Goal: Task Accomplishment & Management: Use online tool/utility

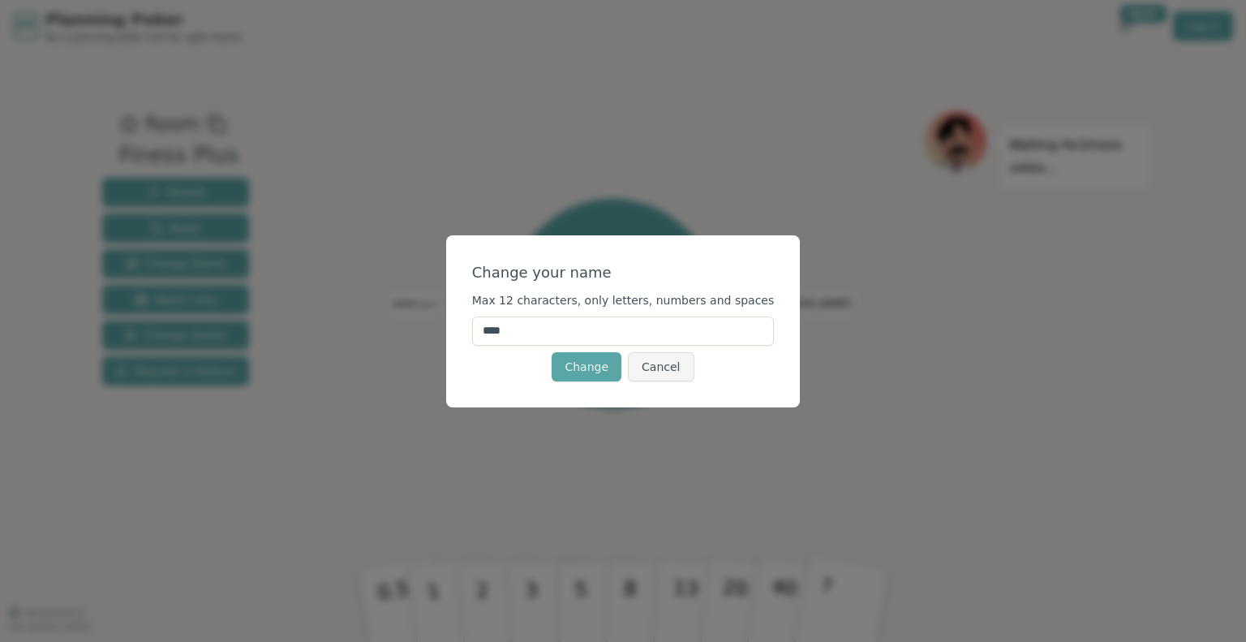
drag, startPoint x: 584, startPoint y: 333, endPoint x: 480, endPoint y: 324, distance: 104.3
click at [480, 324] on div "Change your name Max 12 characters, only letters, numbers and spaces **** Chang…" at bounding box center [623, 321] width 355 height 172
click at [608, 372] on button "Change" at bounding box center [587, 366] width 70 height 29
click at [521, 333] on input "*******" at bounding box center [623, 330] width 303 height 29
type input "*******"
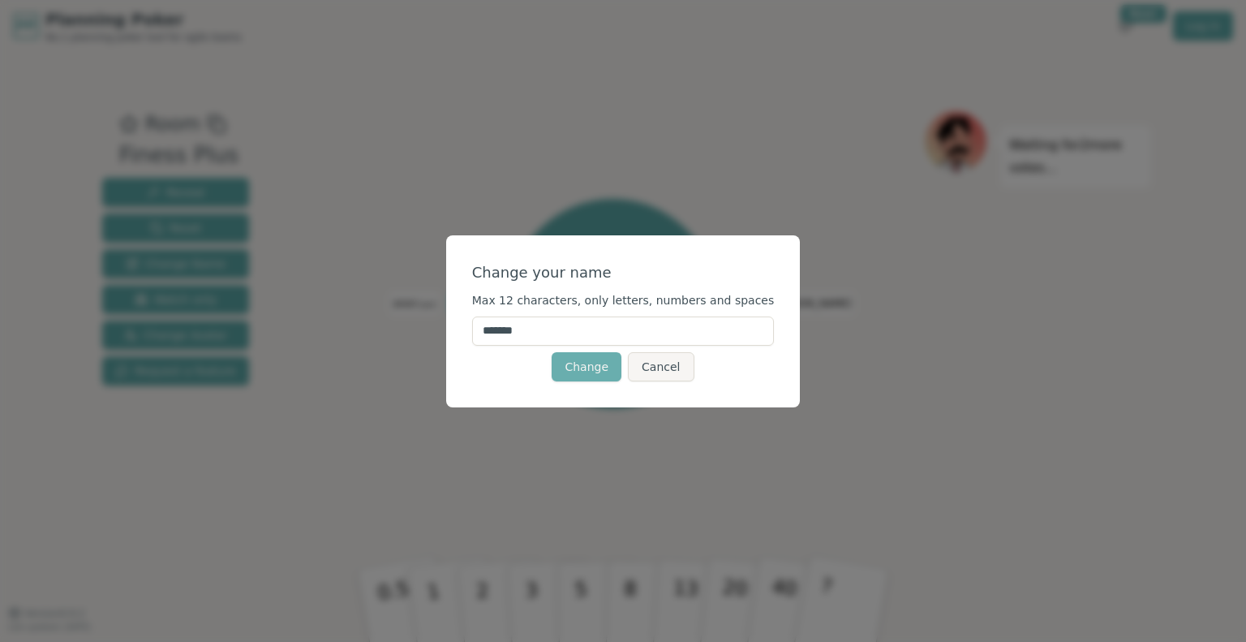
click at [608, 365] on button "Change" at bounding box center [587, 366] width 70 height 29
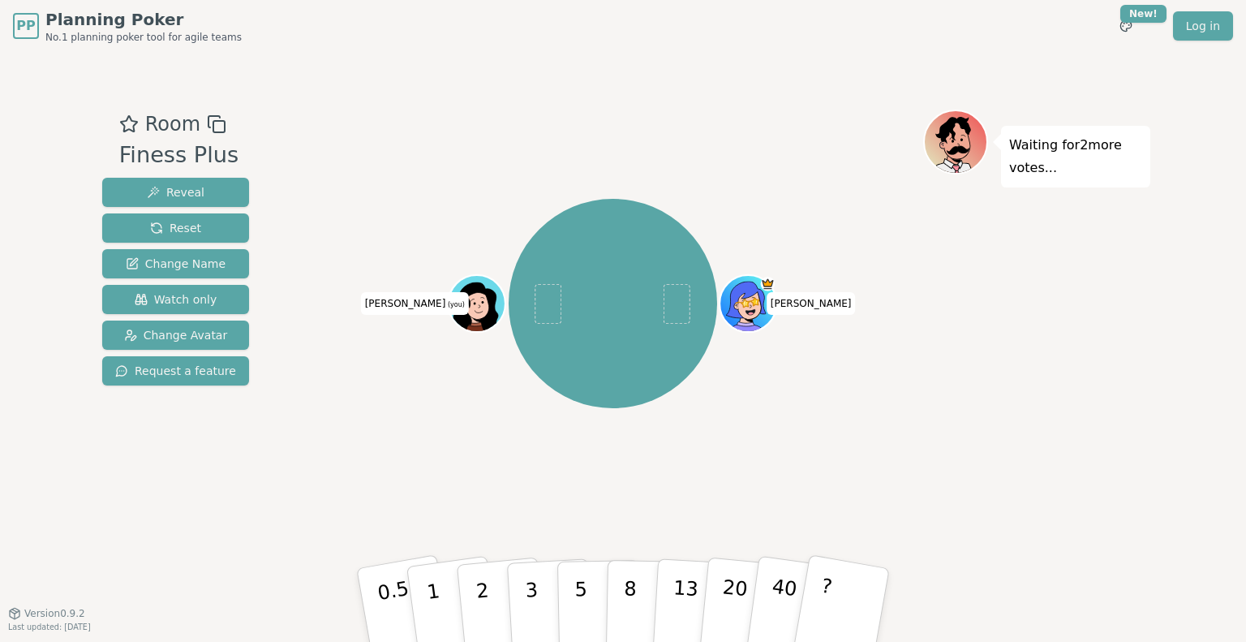
click at [477, 313] on icon at bounding box center [480, 312] width 28 height 10
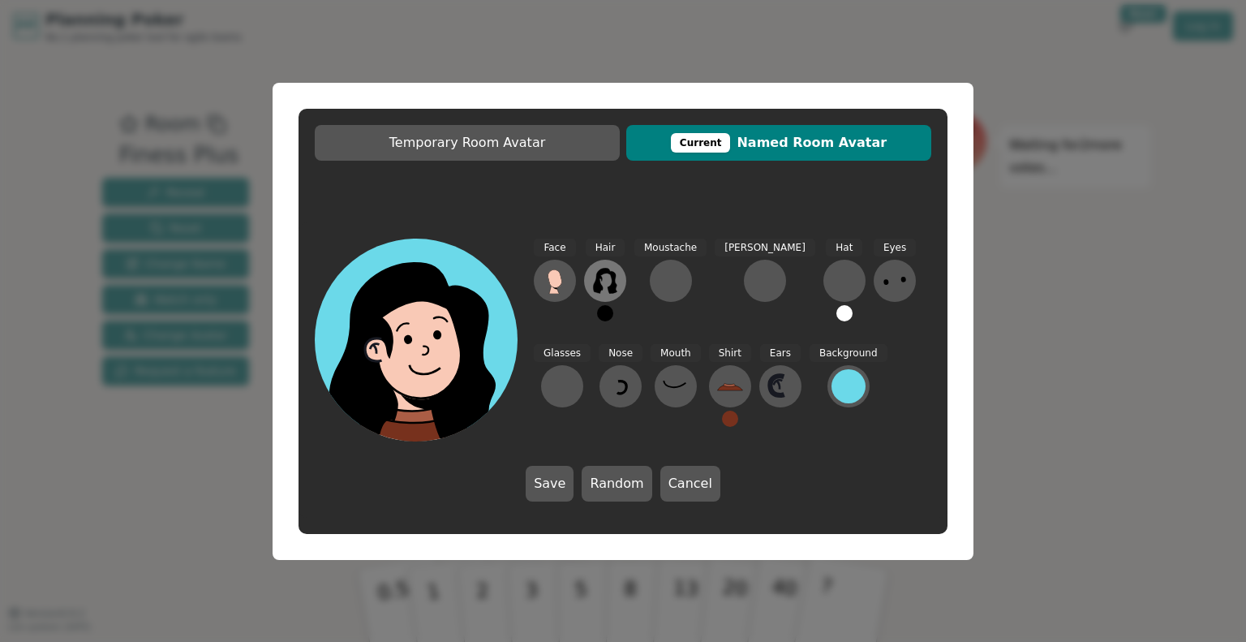
click at [607, 286] on icon at bounding box center [605, 281] width 26 height 26
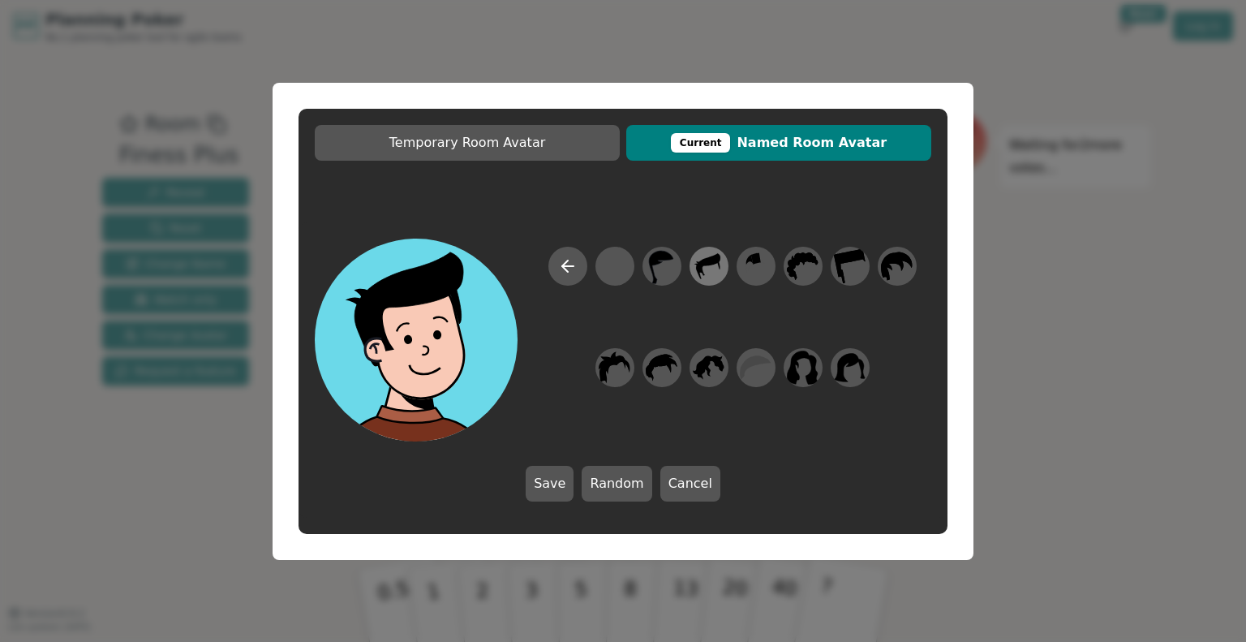
click at [716, 271] on icon at bounding box center [709, 265] width 32 height 37
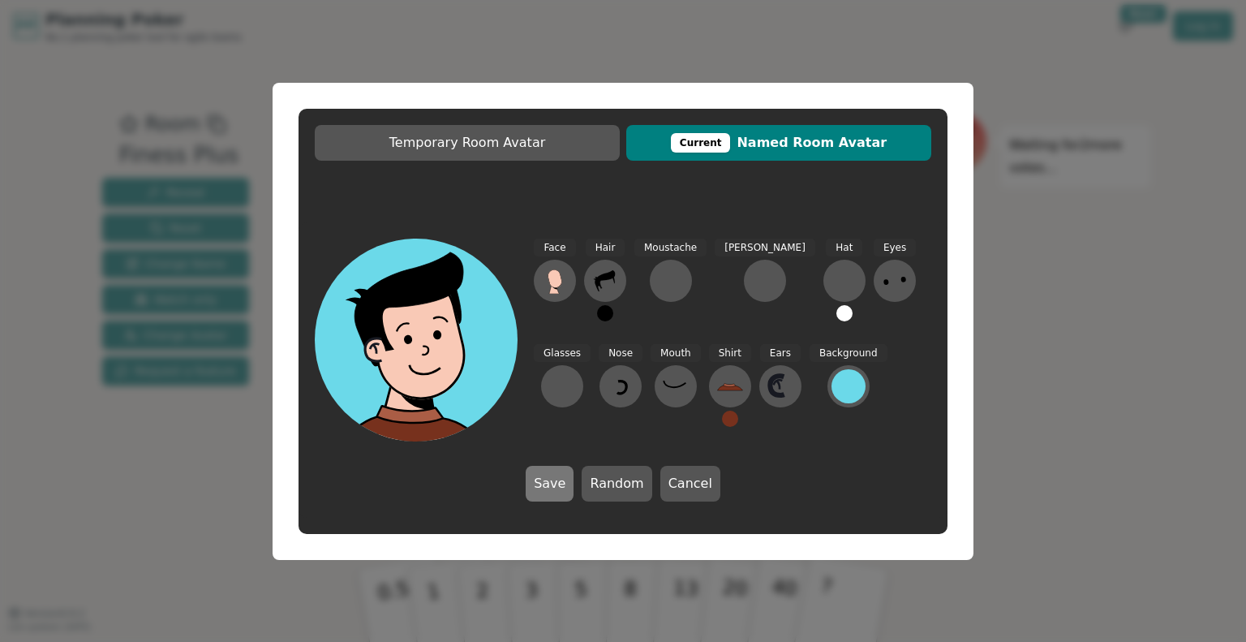
click at [563, 488] on button "Save" at bounding box center [550, 484] width 48 height 36
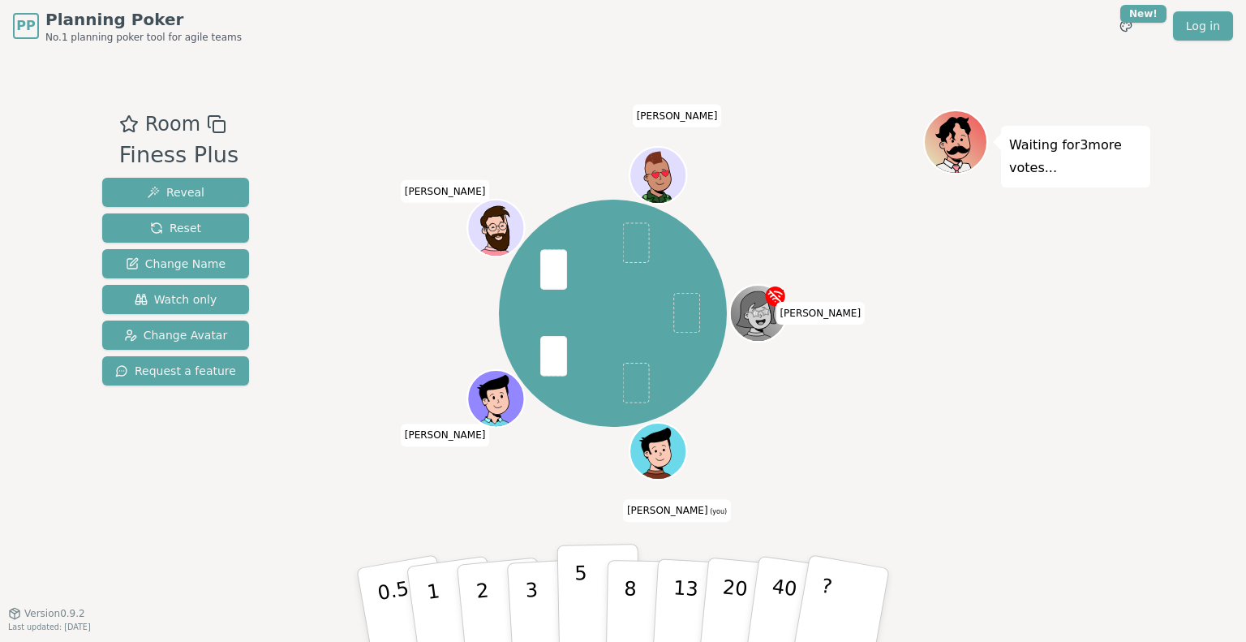
click at [587, 590] on button "5" at bounding box center [599, 605] width 84 height 123
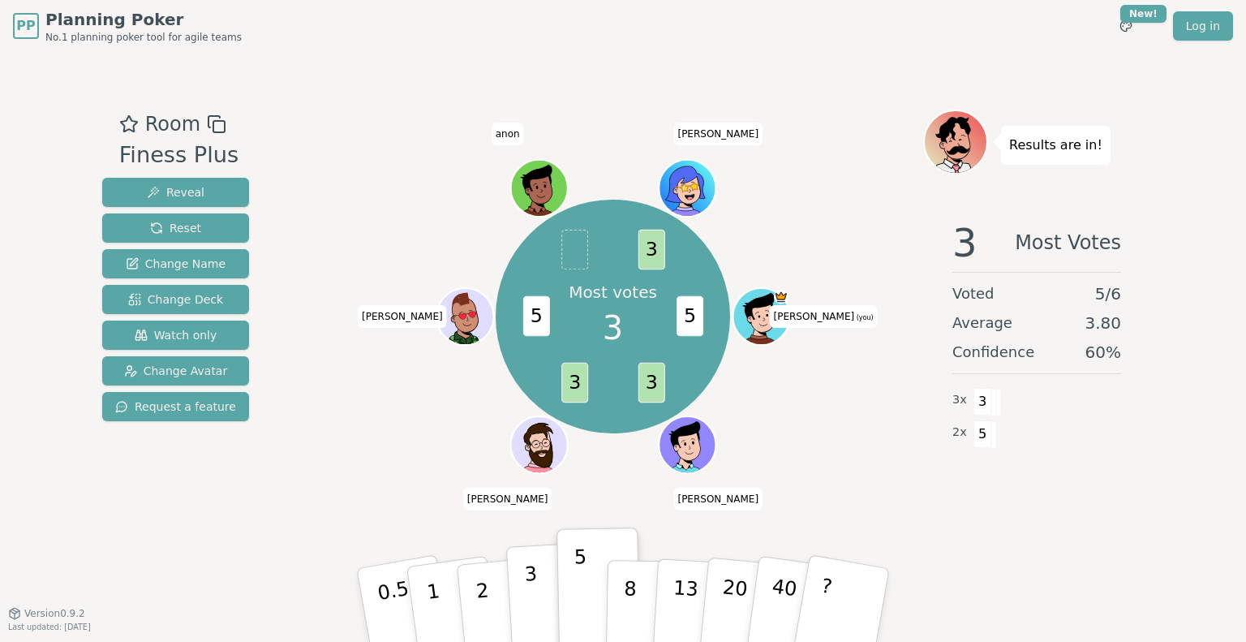
click at [542, 587] on button "3" at bounding box center [550, 605] width 88 height 127
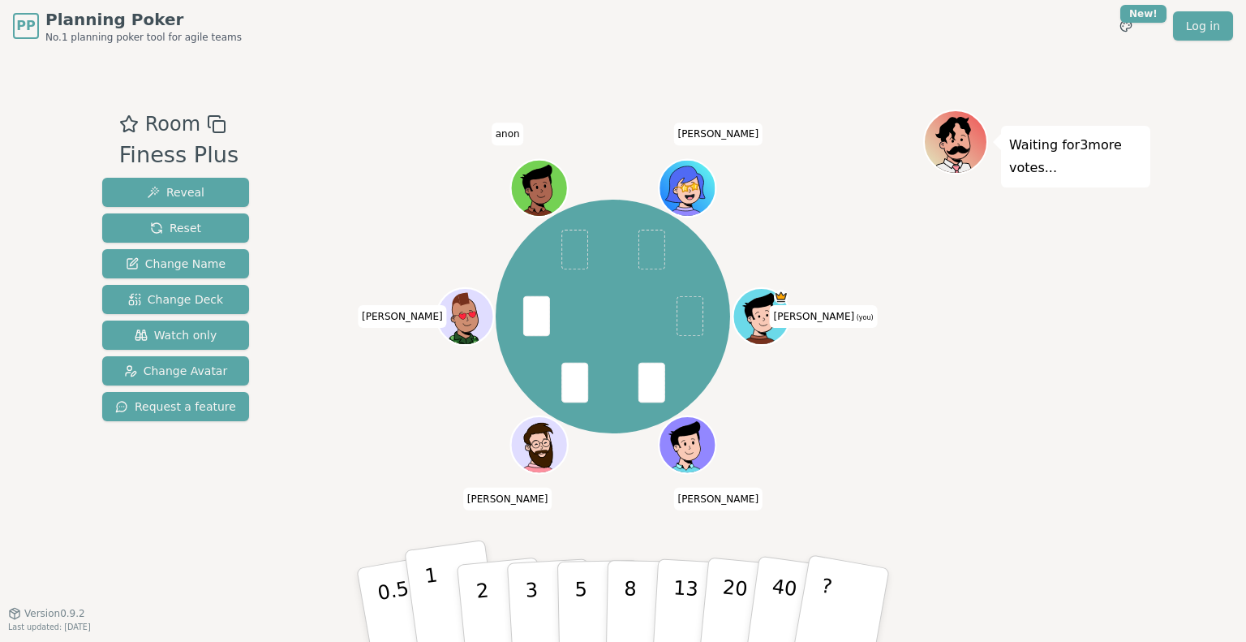
click at [445, 593] on button "1" at bounding box center [452, 604] width 97 height 131
drag, startPoint x: 189, startPoint y: 191, endPoint x: 281, endPoint y: 159, distance: 97.2
click at [281, 159] on div "Room Finess Plus Reveal Reset Change Name Change Deck Watch only Change Avatar …" at bounding box center [623, 333] width 1055 height 446
click at [212, 194] on button "Reveal" at bounding box center [175, 192] width 147 height 29
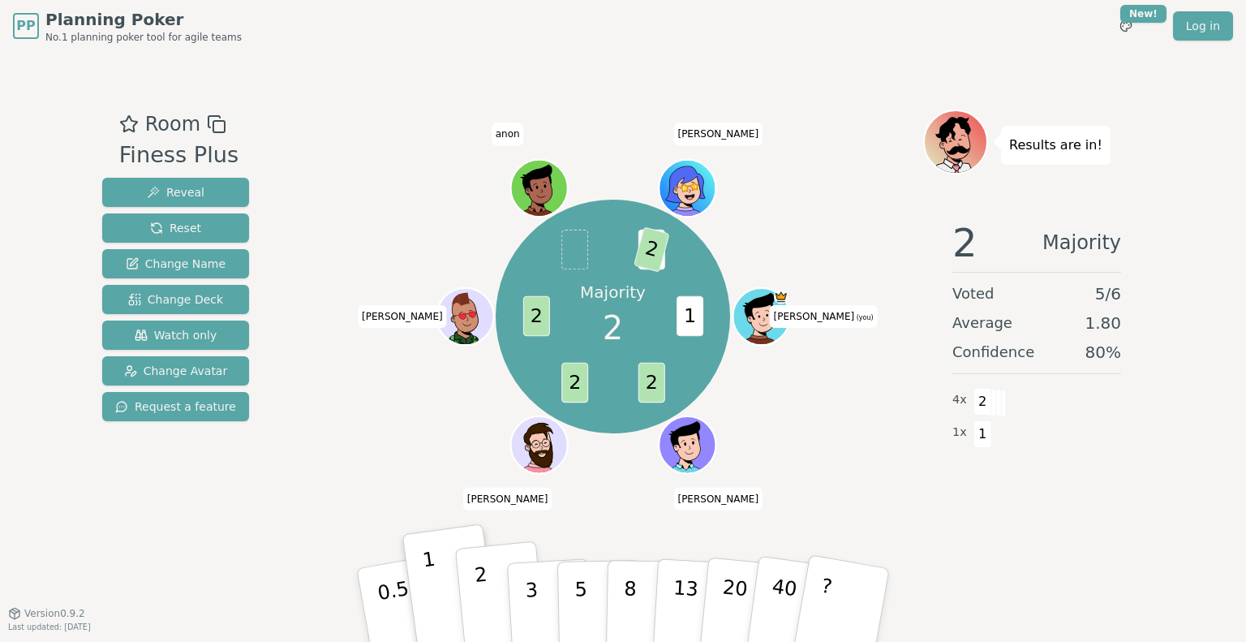
click at [480, 593] on p "2" at bounding box center [484, 607] width 21 height 88
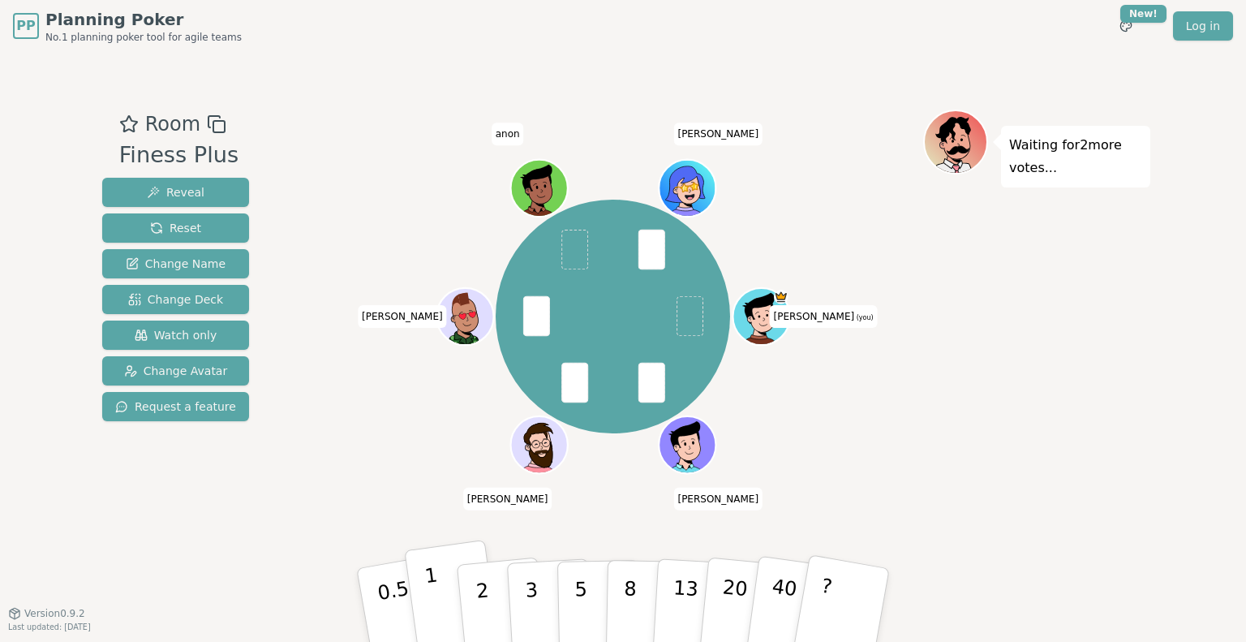
click at [440, 597] on button "1" at bounding box center [452, 604] width 97 height 131
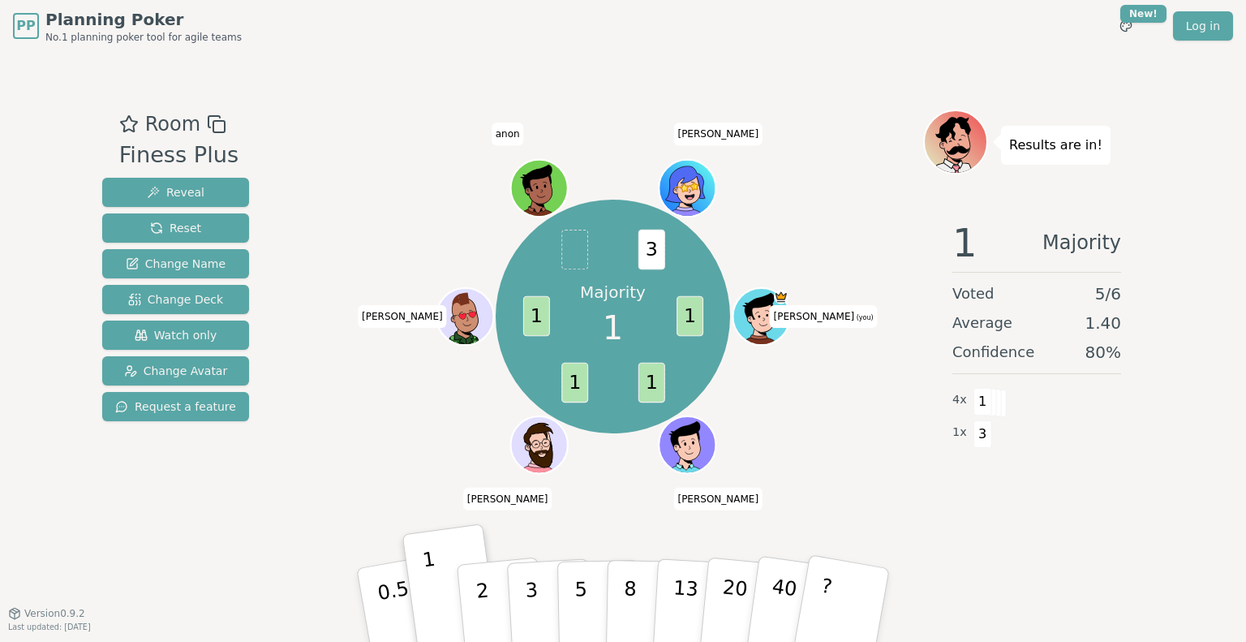
click at [698, 316] on span "1" at bounding box center [690, 316] width 27 height 41
click at [484, 581] on p "2" at bounding box center [484, 607] width 21 height 88
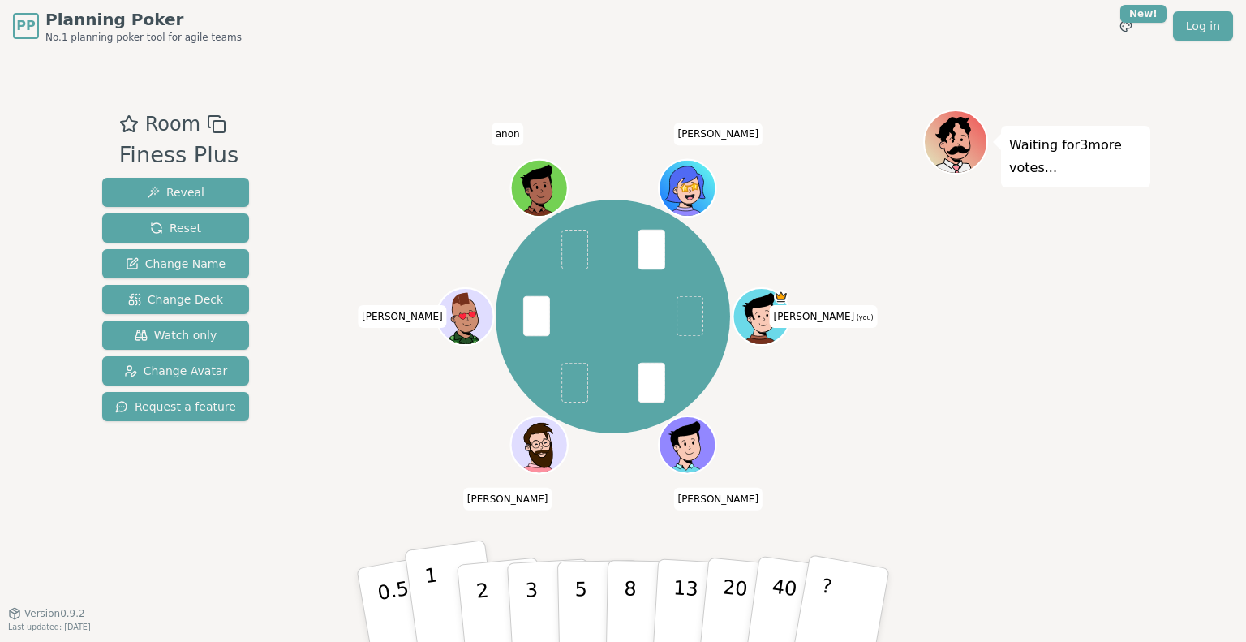
click at [426, 588] on p "1" at bounding box center [435, 607] width 24 height 88
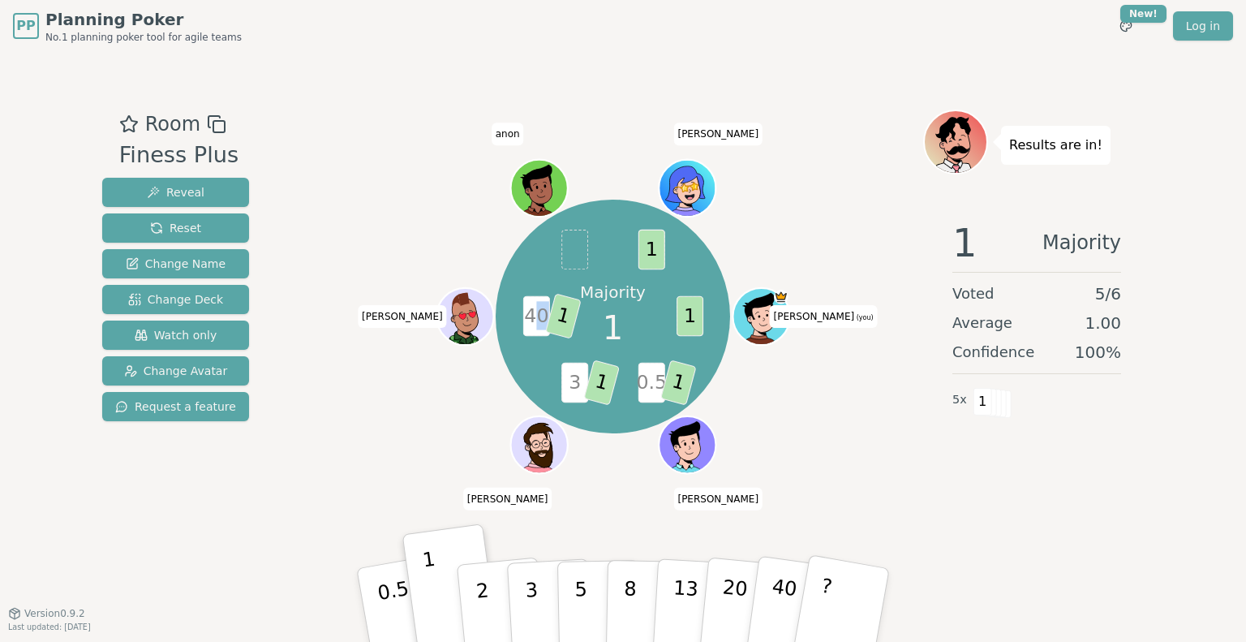
drag, startPoint x: 532, startPoint y: 320, endPoint x: 545, endPoint y: 318, distance: 13.2
click at [545, 318] on span "40" at bounding box center [535, 316] width 27 height 41
drag, startPoint x: 548, startPoint y: 318, endPoint x: 530, endPoint y: 321, distance: 18.1
click at [530, 321] on span "40" at bounding box center [535, 316] width 27 height 41
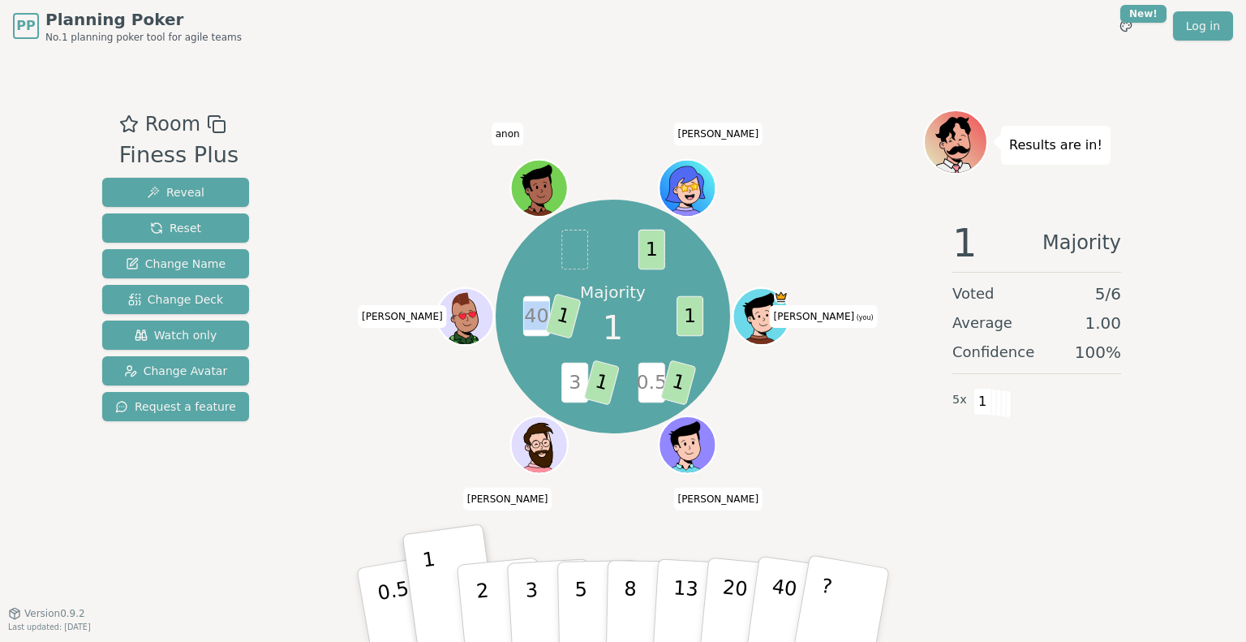
click at [535, 322] on span "40" at bounding box center [535, 316] width 27 height 41
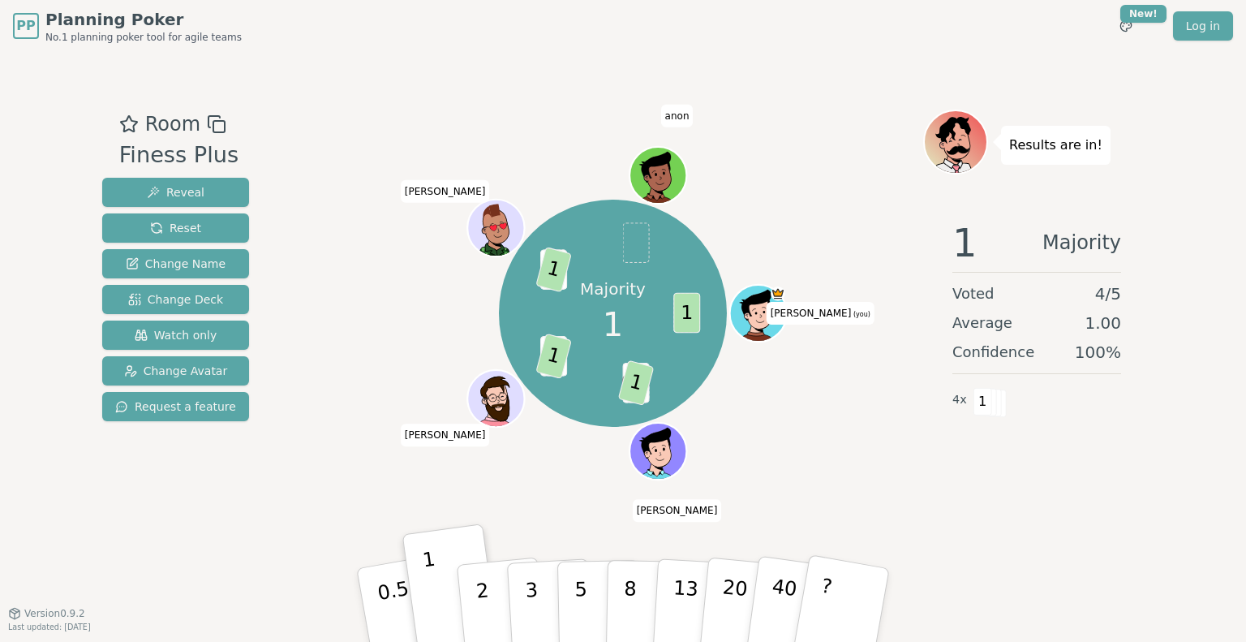
click at [973, 577] on div "Room Finess Plus Reveal Reset Change Name Change Deck Watch only Change Avatar …" at bounding box center [623, 332] width 1055 height 561
click at [196, 220] on button "Reset" at bounding box center [175, 227] width 147 height 29
